Goal: Check status: Check status

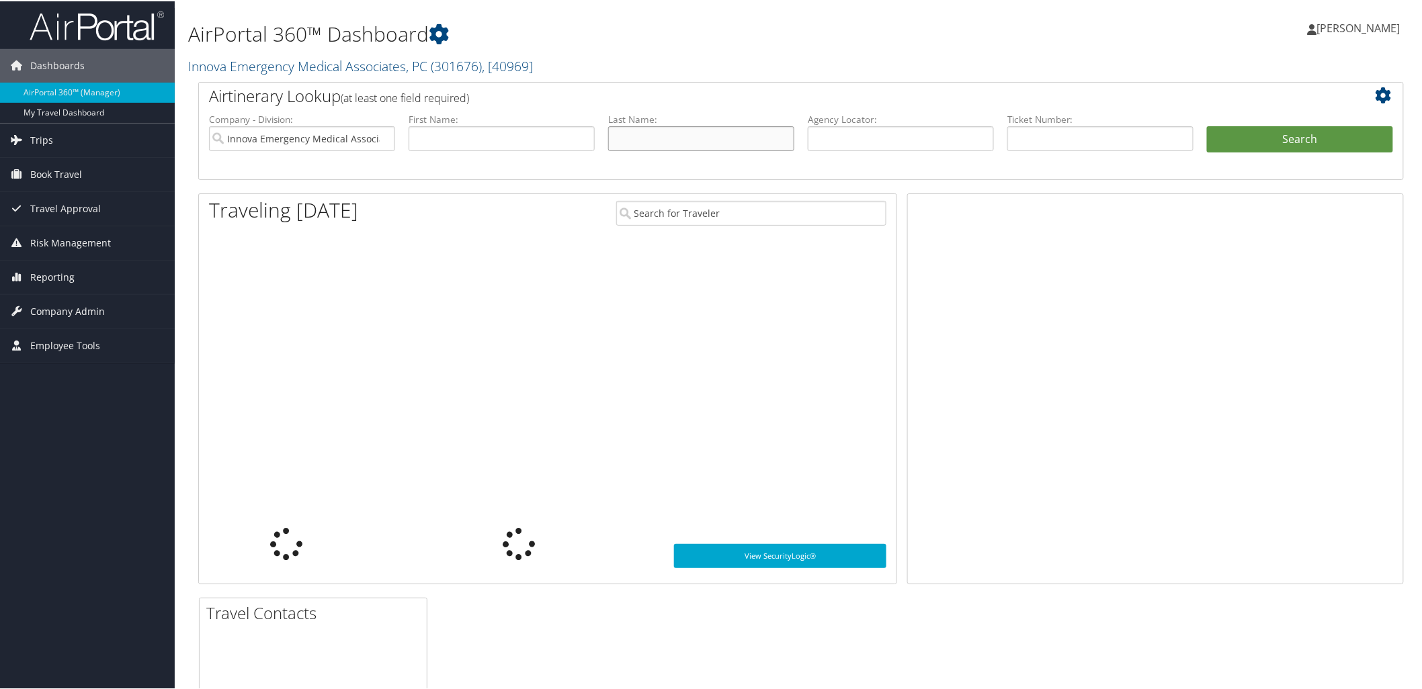
click at [709, 130] on input "text" at bounding box center [701, 137] width 186 height 25
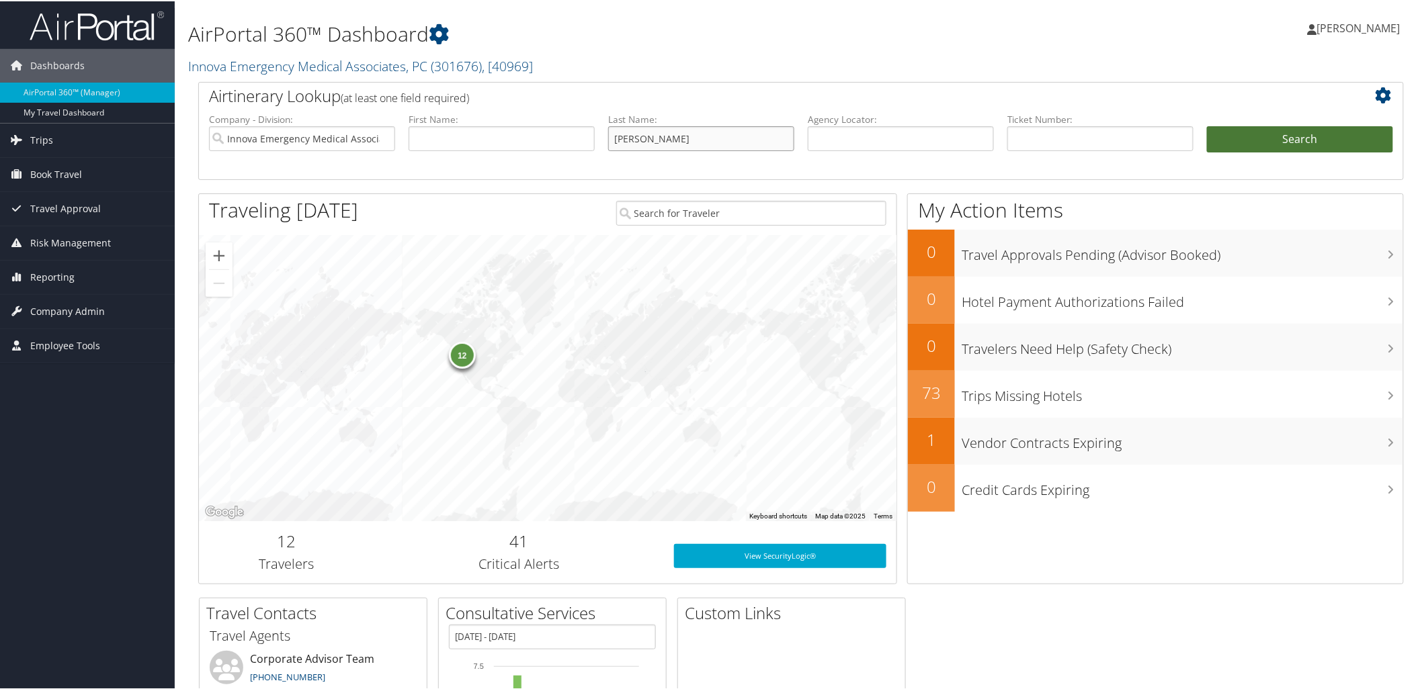
type input "[PERSON_NAME]"
click at [1295, 130] on button "Search" at bounding box center [1300, 138] width 186 height 27
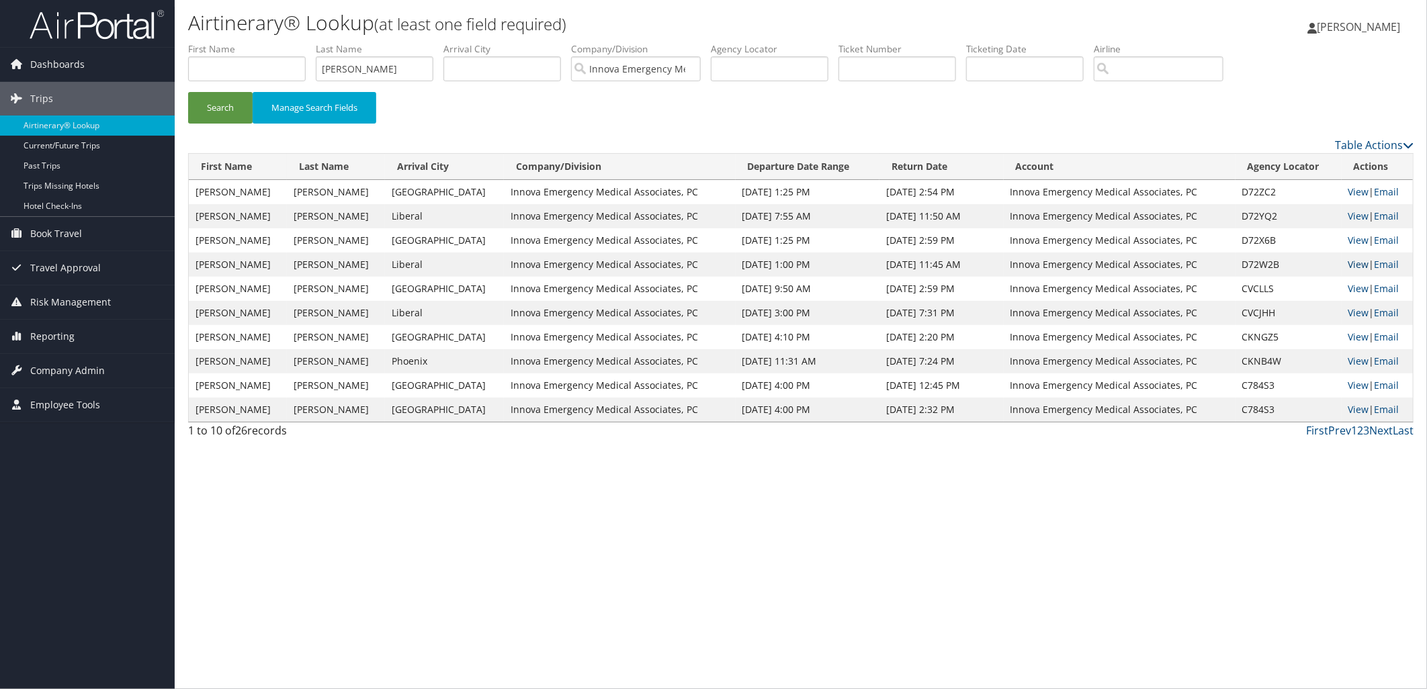
click at [1348, 262] on link "View" at bounding box center [1358, 264] width 21 height 13
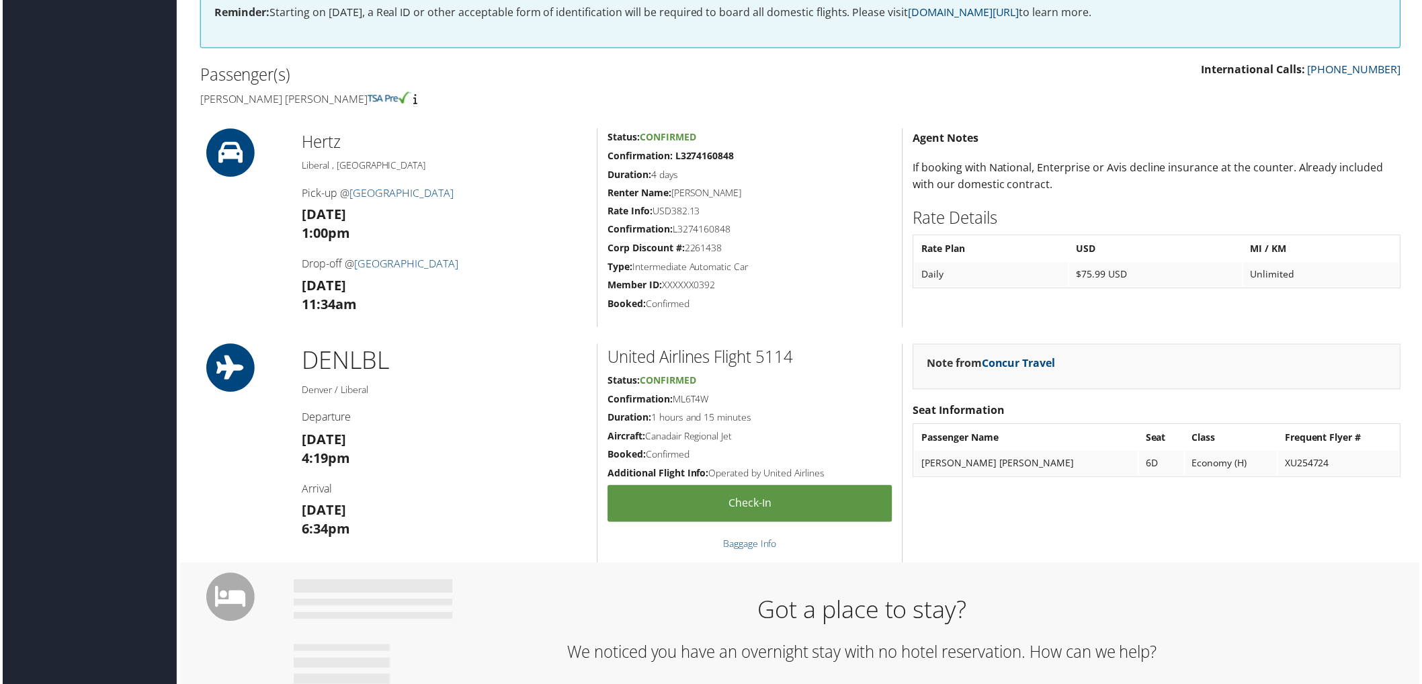
scroll to position [339, 7]
